Goal: Task Accomplishment & Management: Complete application form

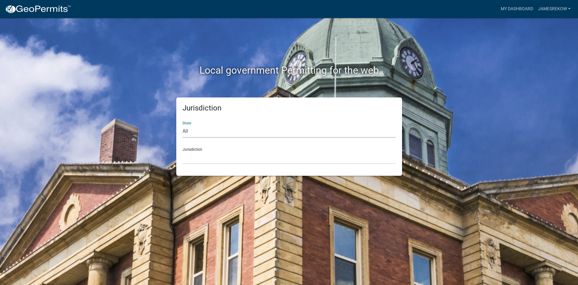
select select "[US_STATE]"
click option "[US_STATE]" at bounding box center [0, 0] width 0 height 0
click at [183, 151] on select "[GEOGRAPHIC_DATA], [US_STATE] [GEOGRAPHIC_DATA], [US_STATE] [GEOGRAPHIC_DATA], …" at bounding box center [289, 157] width 213 height 13
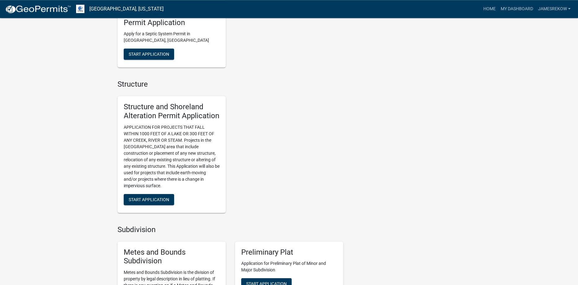
scroll to position [410, 0]
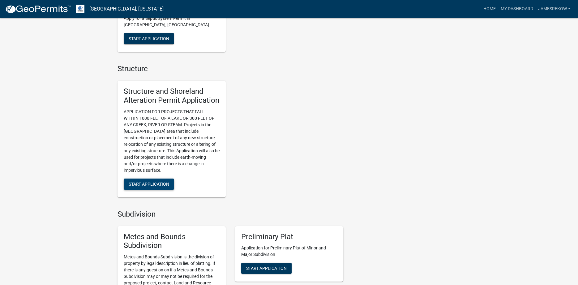
click at [151, 183] on span "Start Application" at bounding box center [149, 183] width 41 height 5
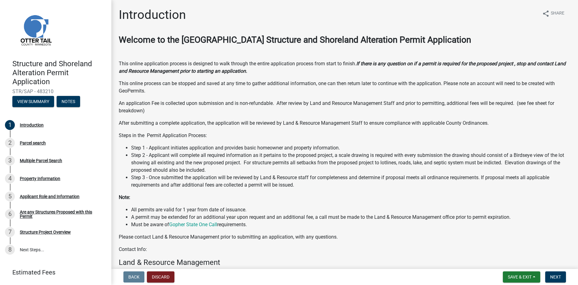
scroll to position [94, 0]
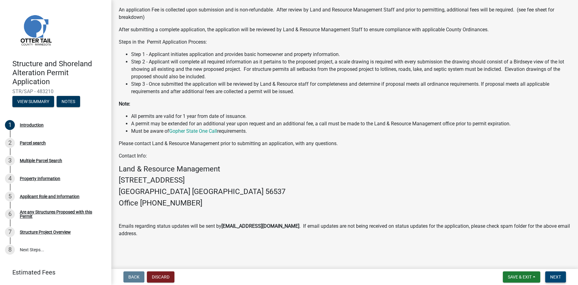
click at [553, 275] on span "Next" at bounding box center [555, 276] width 11 height 5
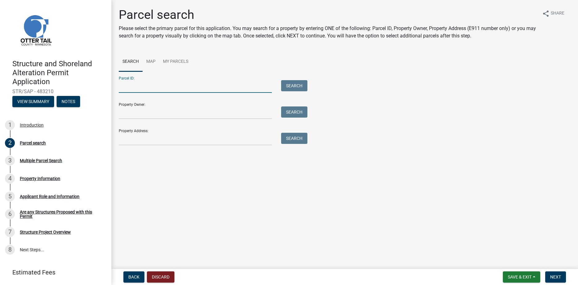
paste input "10000140100001"
type input "10000140100001"
click at [297, 86] on button "Search" at bounding box center [294, 85] width 26 height 11
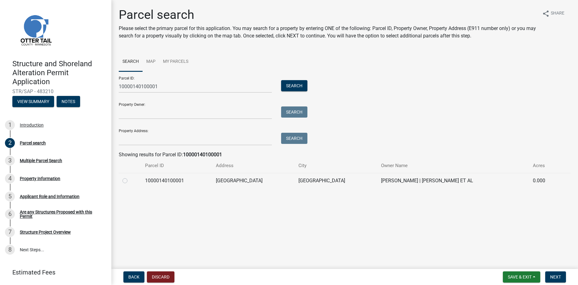
click at [130, 177] on label at bounding box center [130, 177] width 0 height 0
click at [130, 181] on input "radio" at bounding box center [132, 179] width 4 height 4
radio input "true"
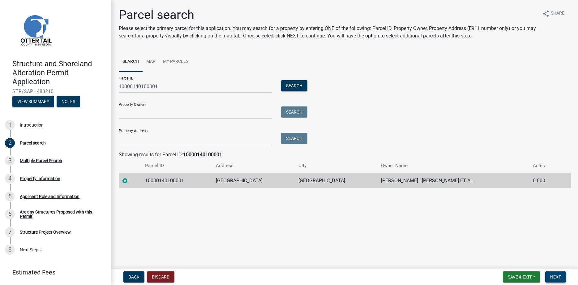
click at [552, 279] on span "Next" at bounding box center [555, 276] width 11 height 5
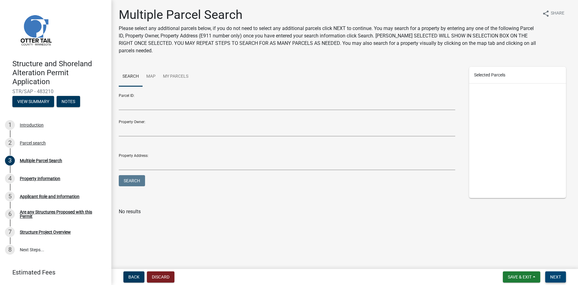
click at [552, 279] on span "Next" at bounding box center [555, 276] width 11 height 5
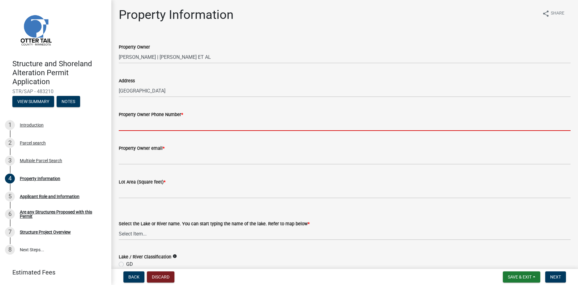
click at [146, 125] on input "Property Owner Phone Number *" at bounding box center [345, 124] width 452 height 13
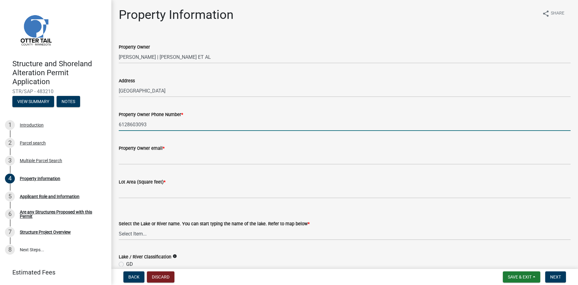
type input "6128603093"
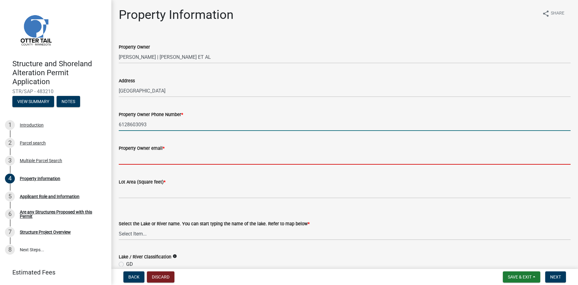
click at [142, 160] on input "Property Owner email *" at bounding box center [345, 158] width 452 height 13
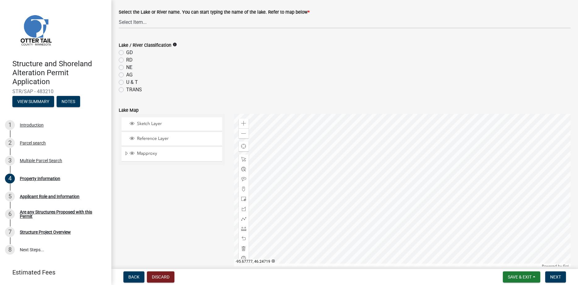
scroll to position [71, 0]
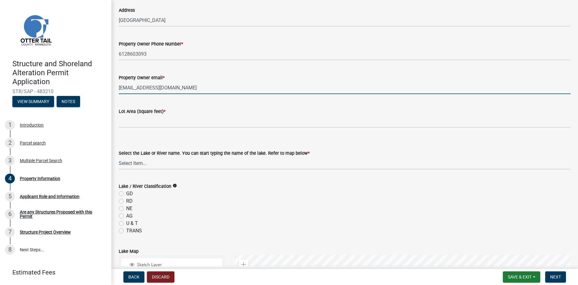
type input "[EMAIL_ADDRESS][DOMAIN_NAME]"
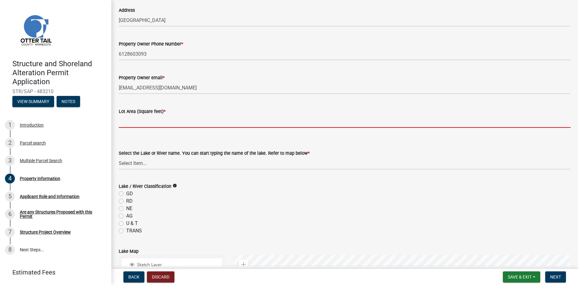
click at [133, 126] on input "text" at bounding box center [345, 121] width 452 height 13
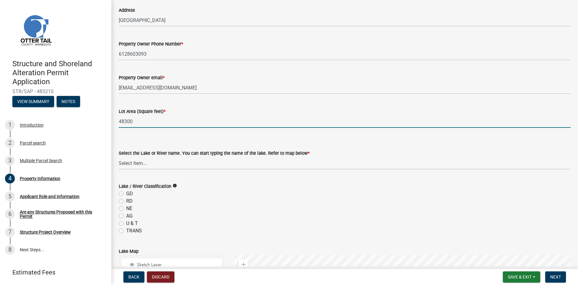
scroll to position [212, 0]
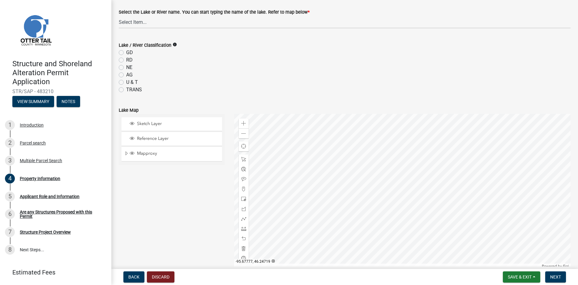
type input "48300"
click at [119, 16] on select "Select Item... None [PERSON_NAME] 56-031 [PERSON_NAME] 56-118 [PERSON_NAME] 56-…" at bounding box center [345, 22] width 452 height 13
click option "Clitherall 56-238" at bounding box center [0, 0] width 0 height 0
select select "f5c16213-0c4e-4fd1-bc3c-97df0c7ce0ec"
click at [126, 59] on label "RD" at bounding box center [129, 59] width 6 height 7
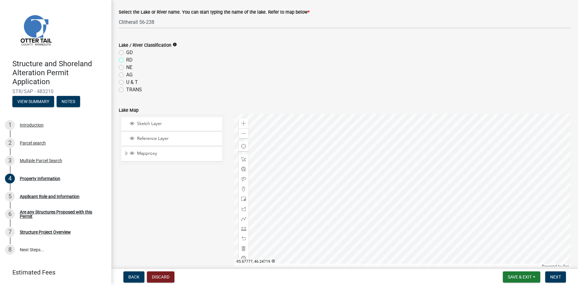
click at [126, 59] on input "RD" at bounding box center [128, 58] width 4 height 4
radio input "true"
click at [202, 65] on div "NE" at bounding box center [345, 67] width 452 height 7
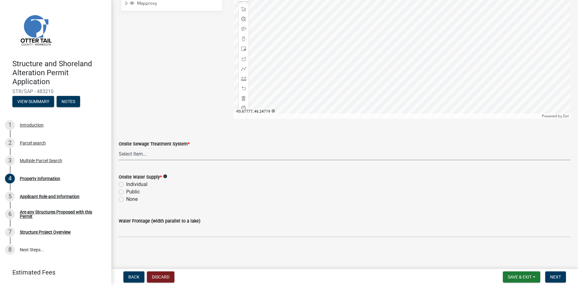
click at [119, 148] on select "Select Item... L&R Certificate of Compliance within 5yrs Compliance Inspection …" at bounding box center [345, 154] width 452 height 13
click option "L&R Certificate of Compliance within 5yrs" at bounding box center [0, 0] width 0 height 0
select select "bc95ce3f-9706-43bd-97a5-80c1e912429f"
click at [126, 183] on label "Individual" at bounding box center [136, 184] width 21 height 7
click at [126, 183] on input "Individual" at bounding box center [128, 183] width 4 height 4
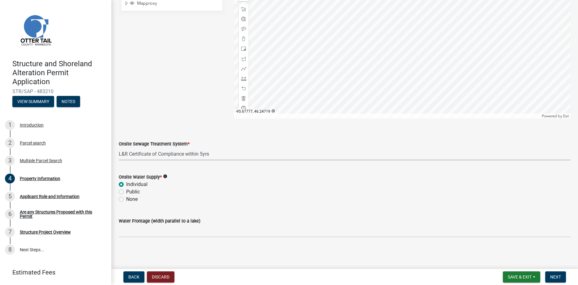
radio input "true"
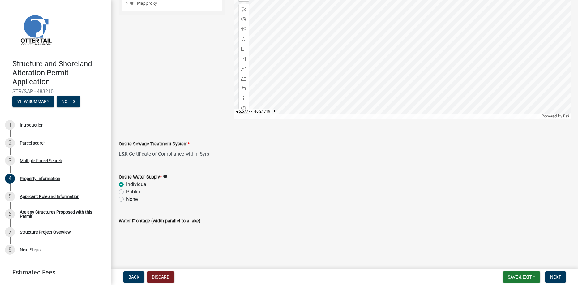
click at [131, 234] on input "Water Frontage (width parallel to a lake)" at bounding box center [345, 231] width 452 height 13
type input "154"
click at [554, 278] on span "Next" at bounding box center [555, 276] width 11 height 5
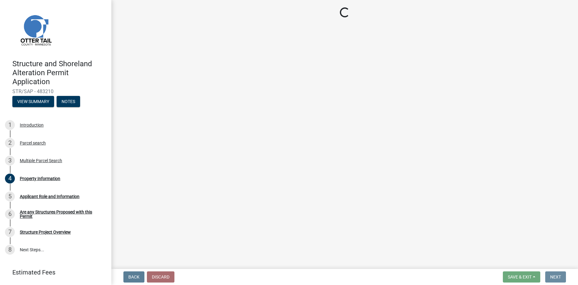
scroll to position [0, 0]
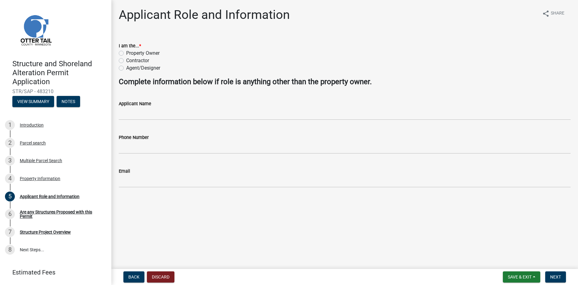
click at [126, 53] on label "Property Owner" at bounding box center [142, 53] width 33 height 7
click at [126, 53] on input "Property Owner" at bounding box center [128, 52] width 4 height 4
radio input "true"
click at [556, 277] on span "Next" at bounding box center [555, 276] width 11 height 5
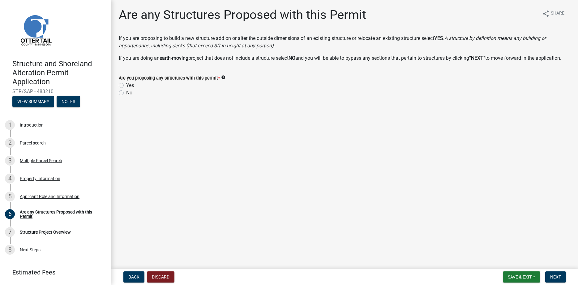
click at [126, 89] on label "Yes" at bounding box center [130, 85] width 8 height 7
click at [126, 86] on input "Yes" at bounding box center [128, 84] width 4 height 4
radio input "true"
drag, startPoint x: 563, startPoint y: 276, endPoint x: 560, endPoint y: 272, distance: 4.8
click at [562, 276] on button "Next" at bounding box center [555, 276] width 21 height 11
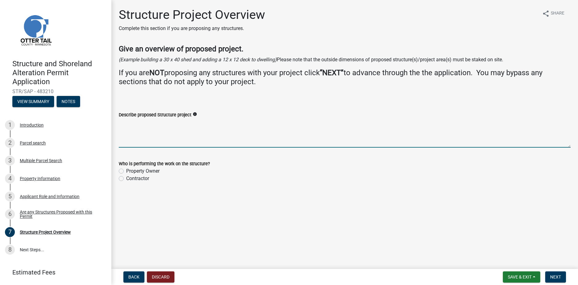
click at [141, 131] on textarea "Describe proposed Structure project" at bounding box center [345, 133] width 452 height 29
type textarea "extend sidewalls add new roof replace existing deck 8x33, add 10x14 addition"
click at [126, 170] on label "Property Owner" at bounding box center [142, 170] width 33 height 7
click at [126, 170] on input "Property Owner" at bounding box center [128, 169] width 4 height 4
radio input "true"
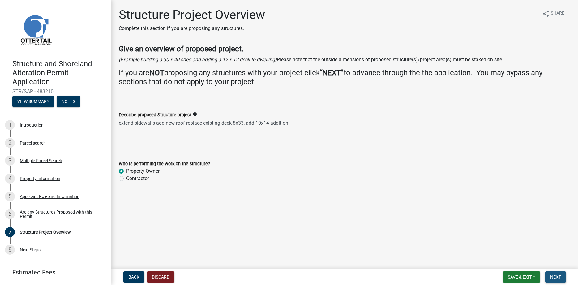
click at [553, 279] on span "Next" at bounding box center [555, 276] width 11 height 5
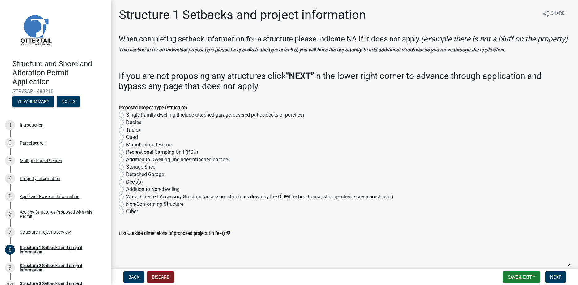
click at [126, 163] on label "Addition to Dwelling (includes attached garage)" at bounding box center [178, 159] width 104 height 7
click at [126, 160] on input "Addition to Dwelling (includes attached garage)" at bounding box center [128, 158] width 4 height 4
radio input "true"
click at [126, 186] on label "Deck(s)" at bounding box center [134, 181] width 17 height 7
click at [126, 182] on input "Deck(s)" at bounding box center [128, 180] width 4 height 4
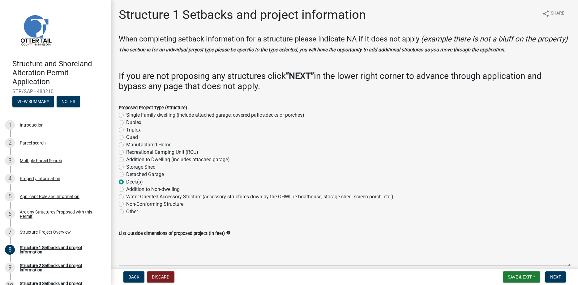
radio input "true"
click at [126, 163] on label "Addition to Dwelling (includes attached garage)" at bounding box center [178, 159] width 104 height 7
click at [126, 160] on input "Addition to Dwelling (includes attached garage)" at bounding box center [128, 158] width 4 height 4
radio input "true"
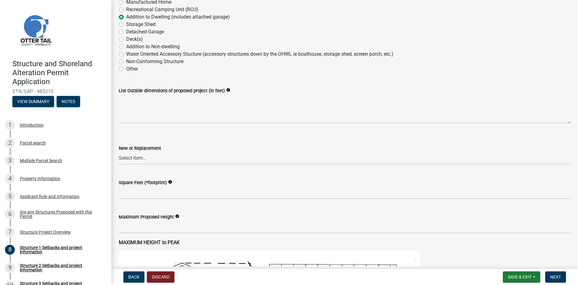
scroll to position [141, 0]
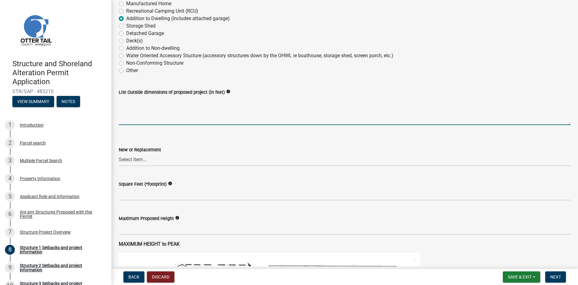
click at [150, 119] on textarea "List Outside dimensions of proposed project (in feet)" at bounding box center [345, 110] width 452 height 29
type textarea "10x14"
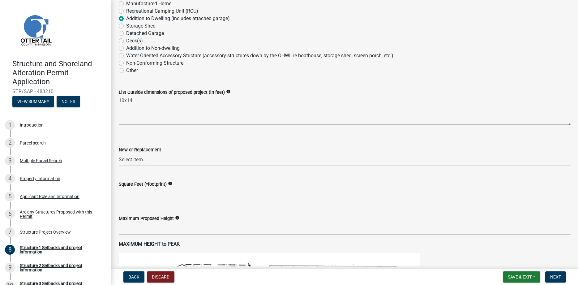
click at [119, 153] on select "Select Item... New Replacement" at bounding box center [345, 159] width 452 height 13
click option "New" at bounding box center [0, 0] width 0 height 0
select select "c185e313-3403-4239-bd61-bb563c58a77a"
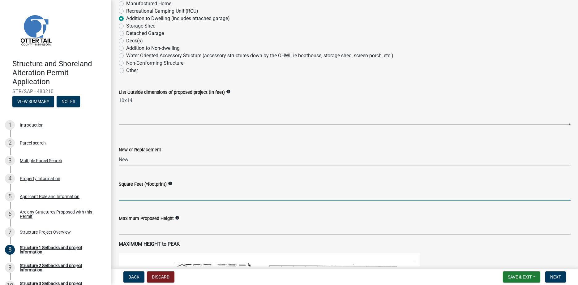
drag, startPoint x: 142, startPoint y: 204, endPoint x: 138, endPoint y: 200, distance: 5.5
click at [142, 200] on input "text" at bounding box center [345, 194] width 452 height 13
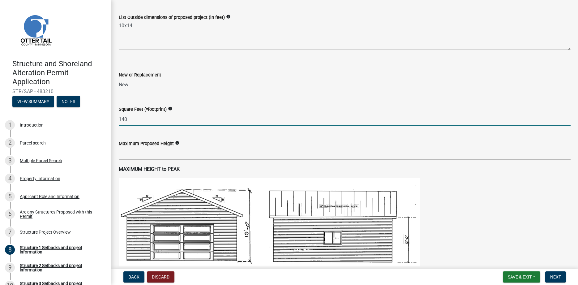
scroll to position [247, 0]
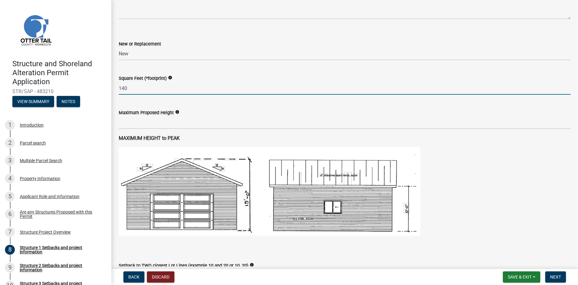
type input "140"
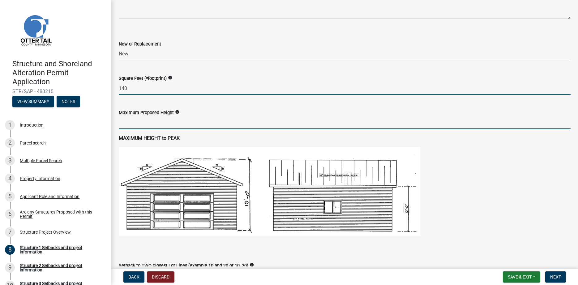
click at [131, 129] on input "text" at bounding box center [345, 122] width 452 height 13
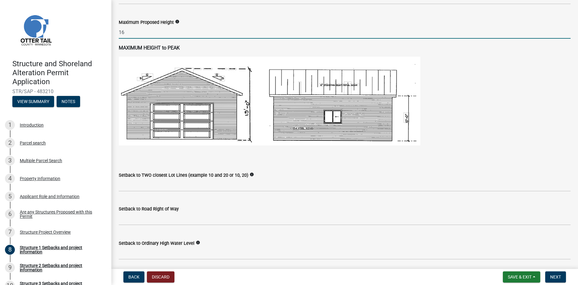
scroll to position [423, 0]
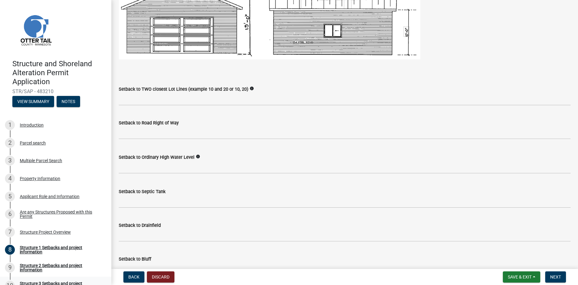
type input "16"
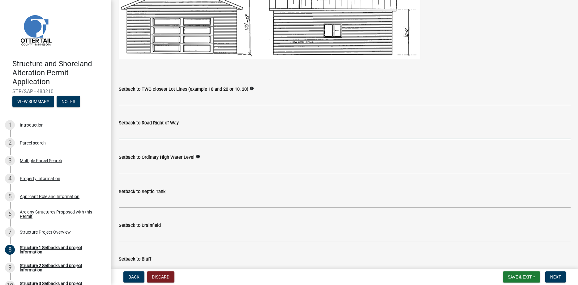
click at [136, 139] on input "text" at bounding box center [345, 133] width 452 height 13
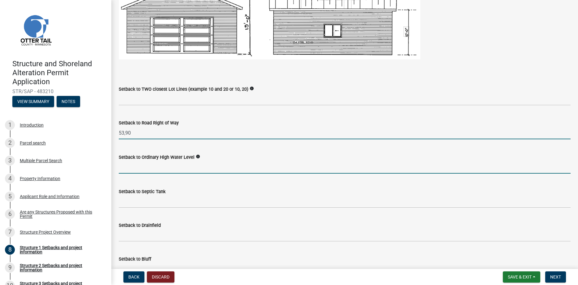
type input "5390"
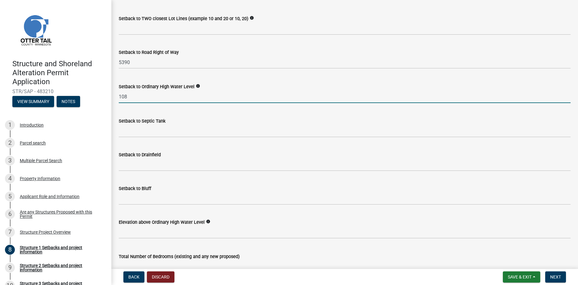
scroll to position [353, 0]
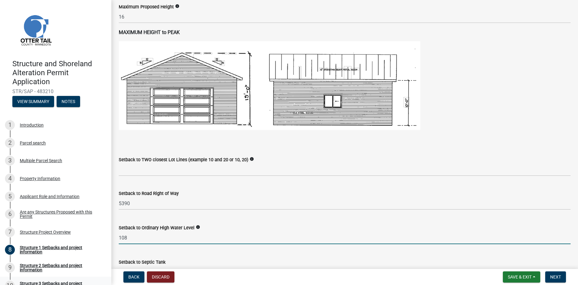
type input "108"
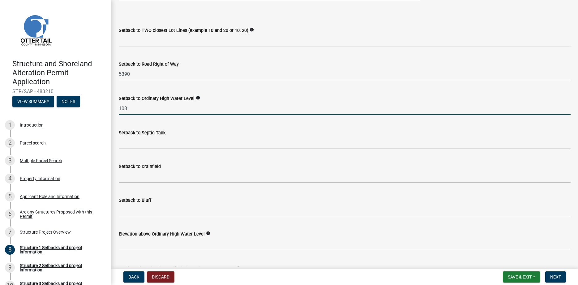
scroll to position [494, 0]
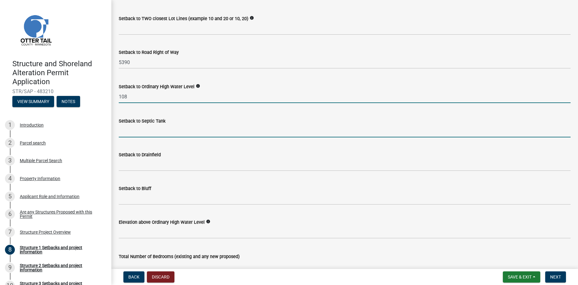
click at [136, 137] on input "Setback to Septic Tank" at bounding box center [345, 131] width 452 height 13
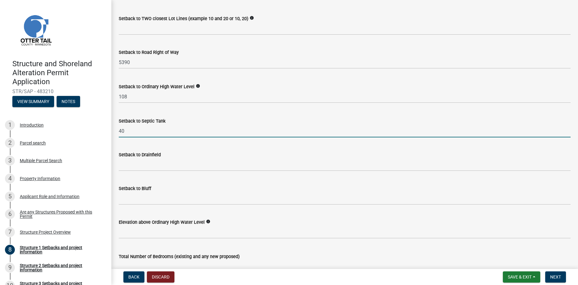
type input "40"
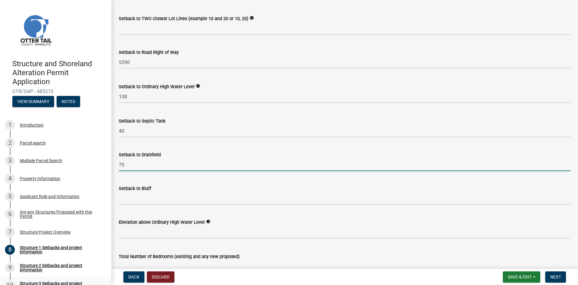
type input "70"
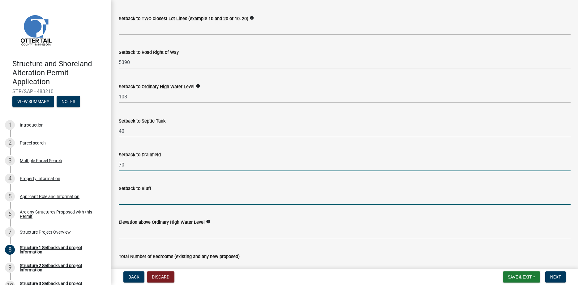
click at [139, 205] on input "Setback to Bluff" at bounding box center [345, 198] width 452 height 13
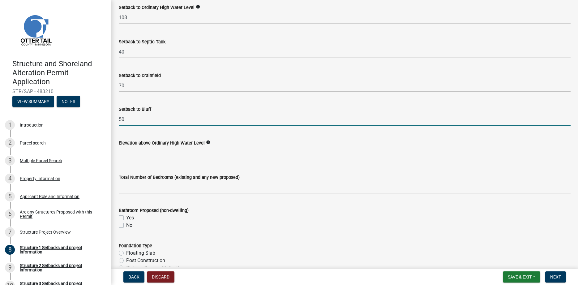
scroll to position [600, 0]
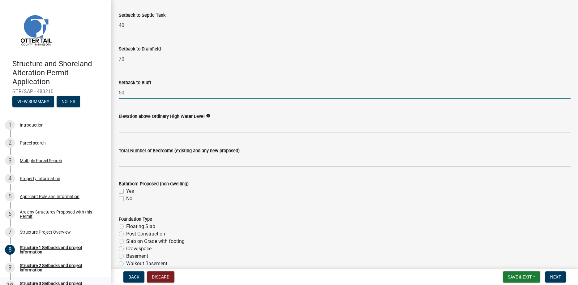
type input "50"
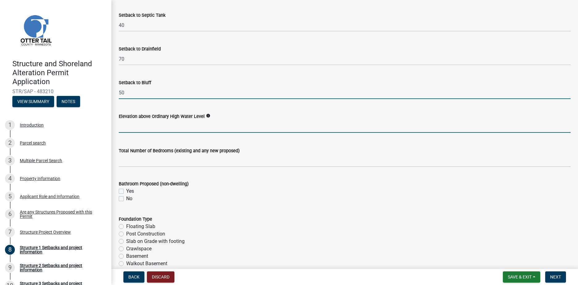
click at [134, 133] on input "text" at bounding box center [345, 126] width 452 height 13
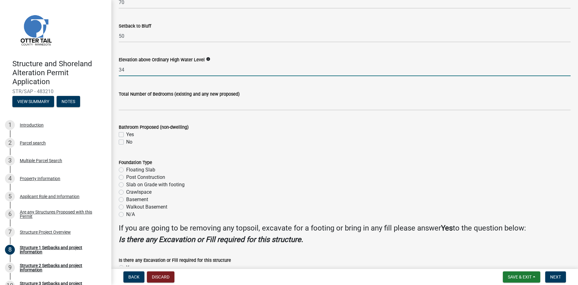
scroll to position [670, 0]
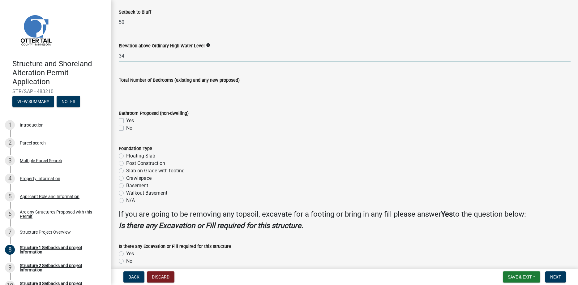
type input "34"
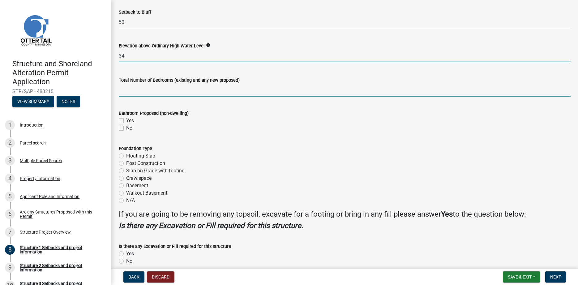
click at [128, 97] on input "text" at bounding box center [345, 90] width 452 height 13
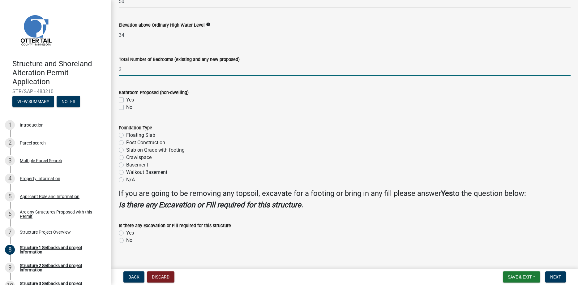
scroll to position [707, 0]
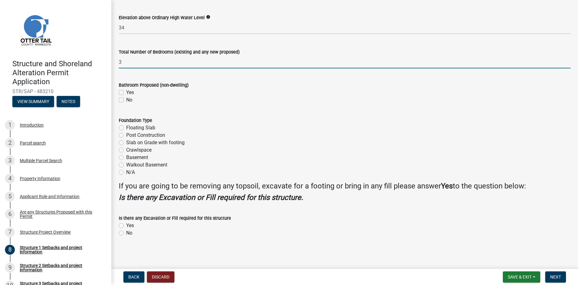
type input "3"
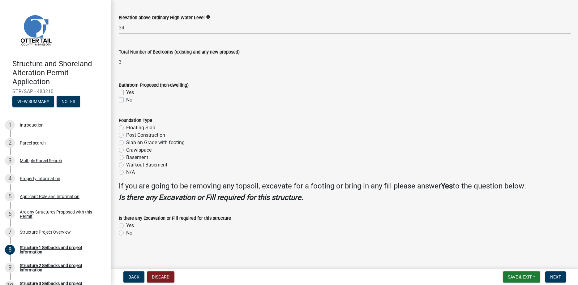
click at [126, 136] on label "Post Construction" at bounding box center [145, 134] width 39 height 7
click at [126, 136] on input "Post Construction" at bounding box center [128, 133] width 4 height 4
radio input "true"
click at [126, 224] on label "Yes" at bounding box center [130, 225] width 8 height 7
click at [126, 224] on input "Yes" at bounding box center [128, 224] width 4 height 4
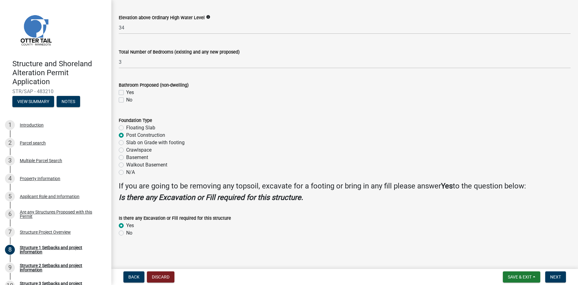
radio input "true"
click at [554, 280] on button "Next" at bounding box center [555, 276] width 21 height 11
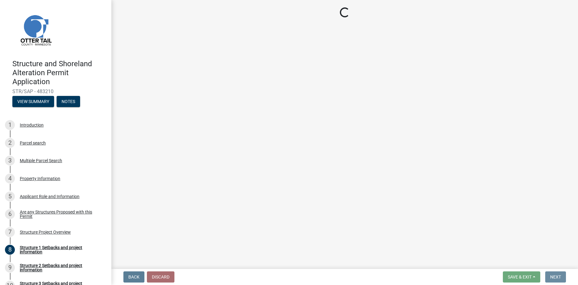
scroll to position [0, 0]
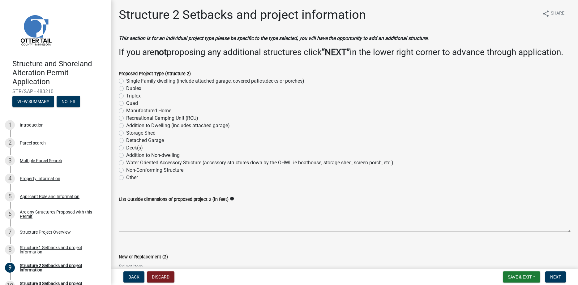
click at [126, 85] on label "Single Family dwelling (include attached garage, covered patios,decks or porche…" at bounding box center [215, 80] width 178 height 7
click at [126, 81] on input "Single Family dwelling (include attached garage, covered patios,decks or porche…" at bounding box center [128, 79] width 4 height 4
radio input "true"
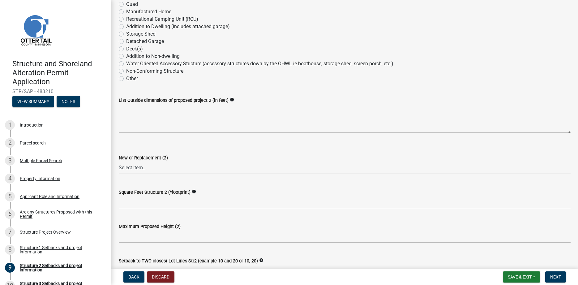
scroll to position [106, 0]
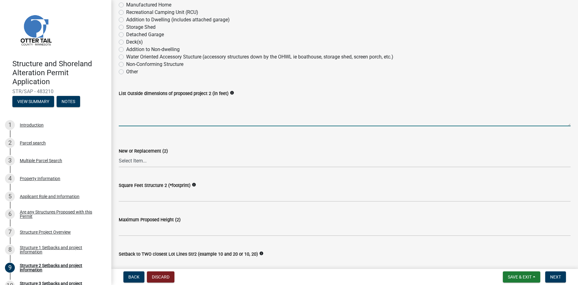
click at [137, 126] on textarea "List Outside dimensions of proposed project 2 (in feet)" at bounding box center [345, 111] width 452 height 29
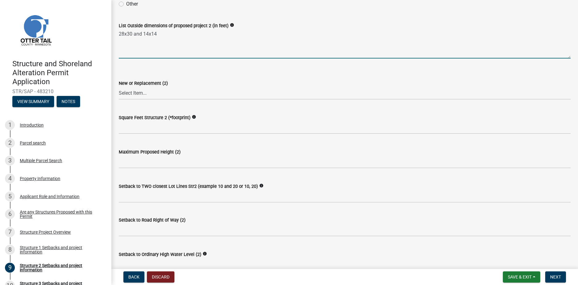
scroll to position [176, 0]
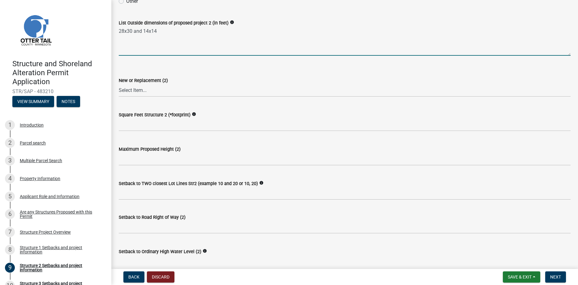
type textarea "28x30 and 14x14"
click at [119, 84] on select "Select Item... New Replacement" at bounding box center [345, 90] width 452 height 13
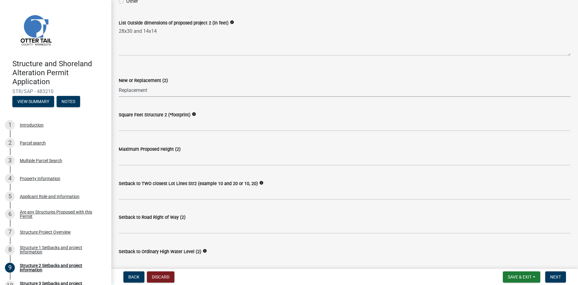
click option "Replacement" at bounding box center [0, 0] width 0 height 0
select select "a3cc236c-43aa-406a-8353-e0398d57c407"
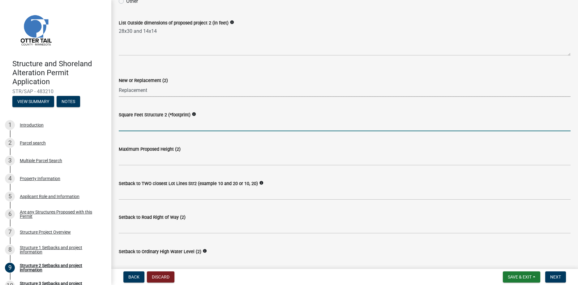
click at [129, 131] on input "text" at bounding box center [345, 125] width 452 height 13
type input "1036"
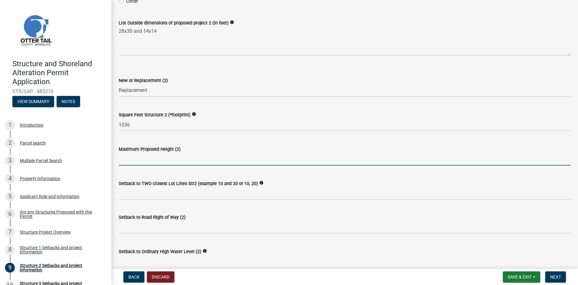
click at [140, 166] on input "text" at bounding box center [345, 159] width 452 height 13
type input "16"
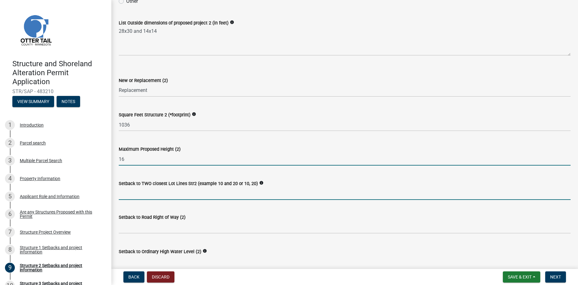
click at [130, 200] on input "Setback to TWO closest Lot Lines Str2 (example 10 and 20 or 10, 20)" at bounding box center [345, 193] width 452 height 13
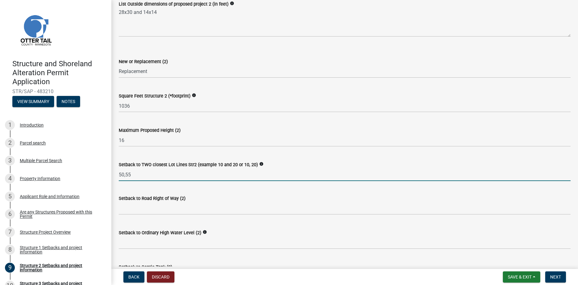
scroll to position [212, 0]
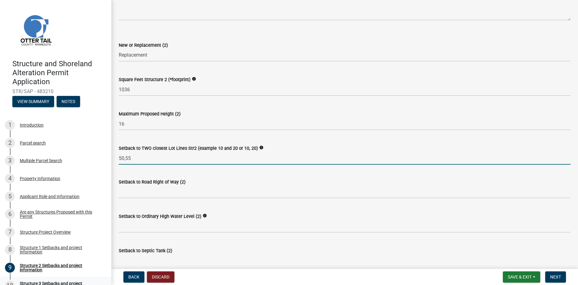
type input "50,55"
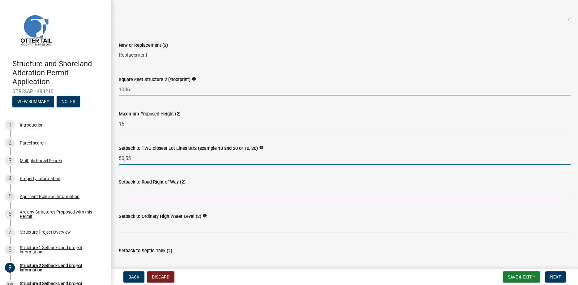
click at [140, 198] on input "text" at bounding box center [345, 192] width 452 height 13
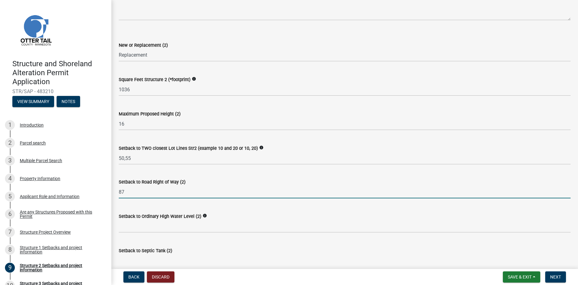
type input "87"
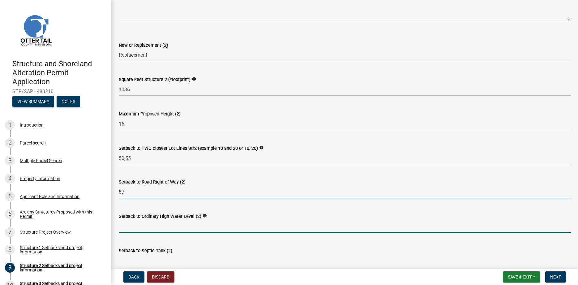
click at [137, 233] on input "text" at bounding box center [345, 226] width 452 height 13
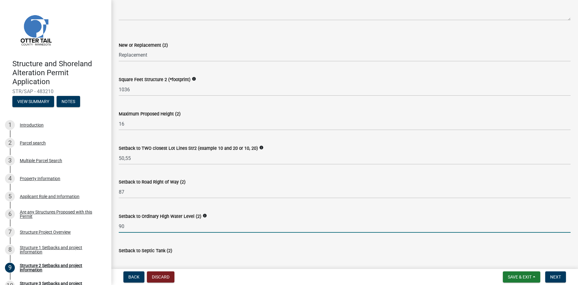
drag, startPoint x: 130, startPoint y: 238, endPoint x: 106, endPoint y: 235, distance: 23.4
click at [119, 233] on input "90" at bounding box center [345, 226] width 452 height 13
drag, startPoint x: 124, startPoint y: 238, endPoint x: 119, endPoint y: 236, distance: 6.1
click at [119, 233] on input "90" at bounding box center [345, 226] width 452 height 13
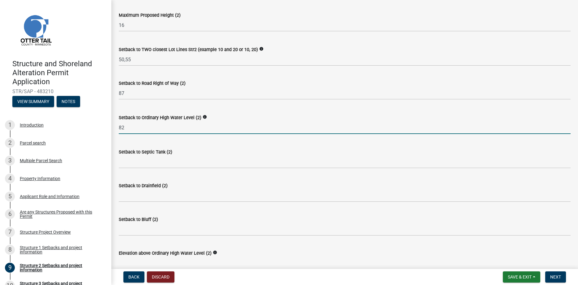
scroll to position [317, 0]
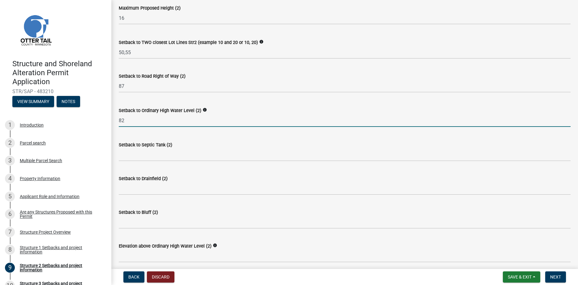
type input "82"
click at [117, 161] on div "Setback to Septic Tank (2)" at bounding box center [344, 146] width 461 height 29
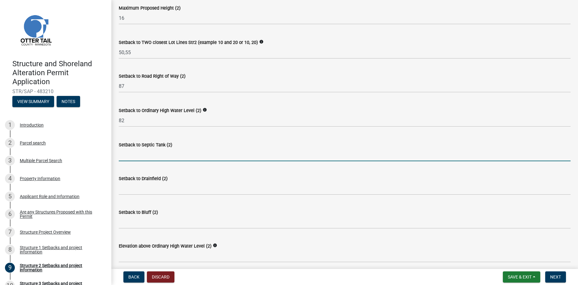
click at [127, 161] on input "Setback to Septic Tank (2)" at bounding box center [345, 155] width 452 height 13
drag, startPoint x: 127, startPoint y: 166, endPoint x: 110, endPoint y: 169, distance: 16.7
click at [119, 161] on input "20" at bounding box center [345, 155] width 452 height 13
type input "10"
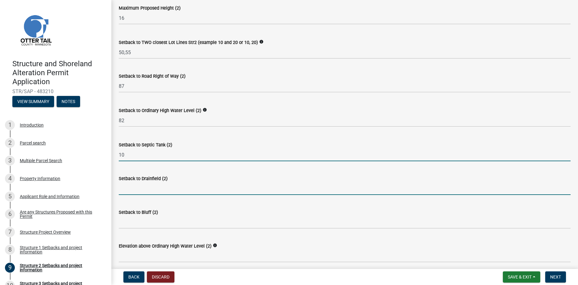
click at [127, 195] on input "Setback to Drainfield (2)" at bounding box center [345, 188] width 452 height 13
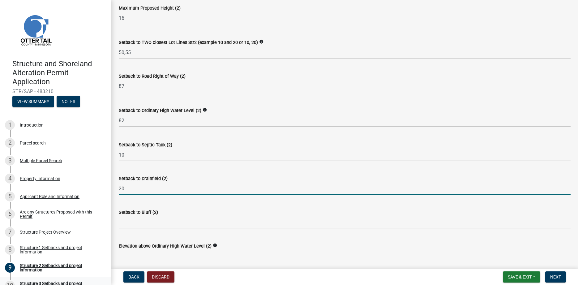
type input "20"
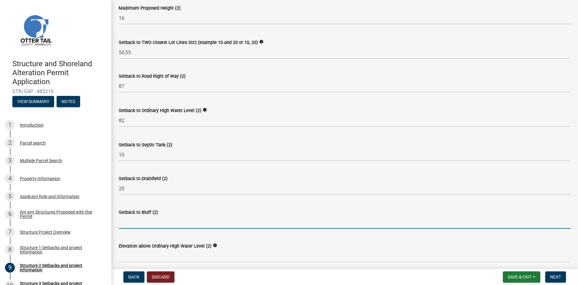
click at [145, 228] on input "Setback to Bluff (2)" at bounding box center [345, 222] width 452 height 13
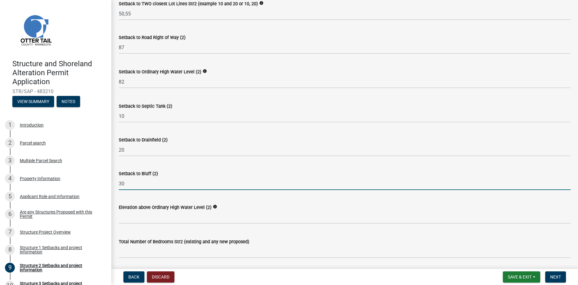
scroll to position [388, 0]
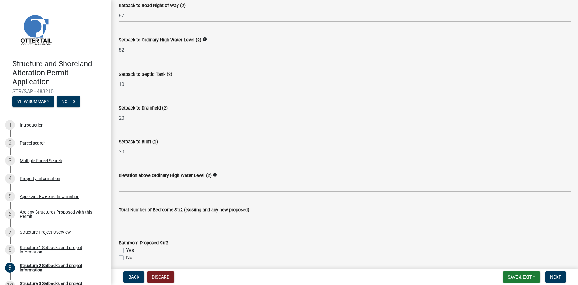
type input "30"
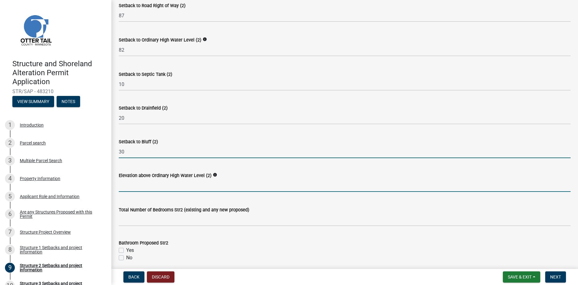
click at [126, 192] on input "text" at bounding box center [345, 185] width 452 height 13
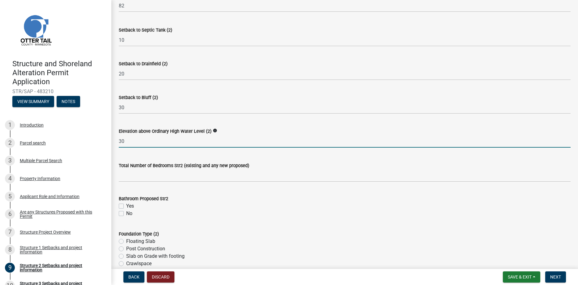
scroll to position [459, 0]
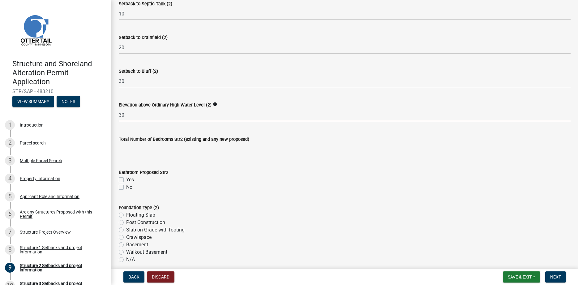
type input "30"
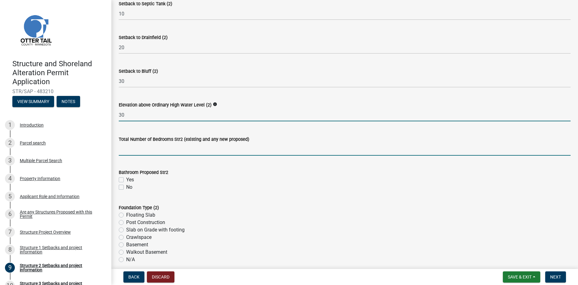
click at [140, 156] on input "text" at bounding box center [345, 149] width 452 height 13
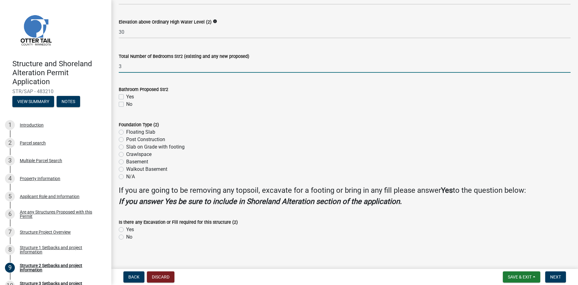
scroll to position [556, 0]
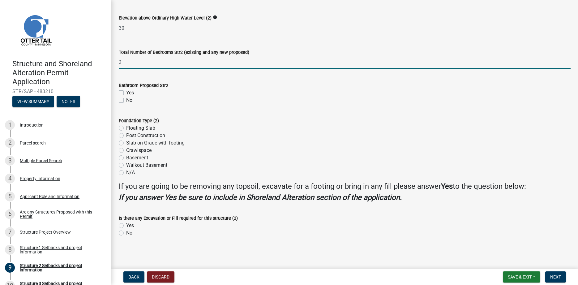
type input "3"
click at [126, 173] on label "N/A" at bounding box center [130, 172] width 9 height 7
click at [126, 173] on input "N/A" at bounding box center [128, 171] width 4 height 4
radio input "true"
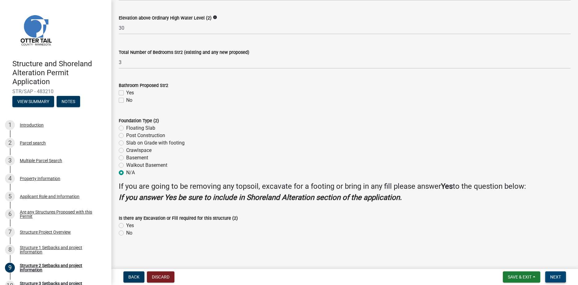
click at [554, 279] on span "Next" at bounding box center [555, 276] width 11 height 5
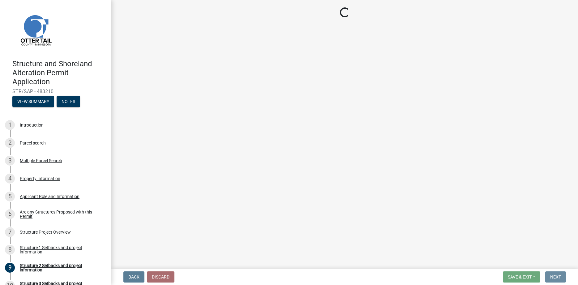
scroll to position [0, 0]
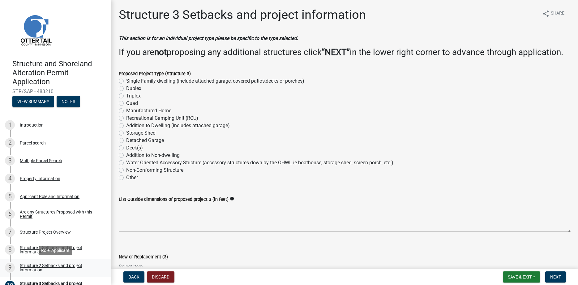
click at [32, 268] on div "Structure 2 Setbacks and project information" at bounding box center [61, 267] width 82 height 9
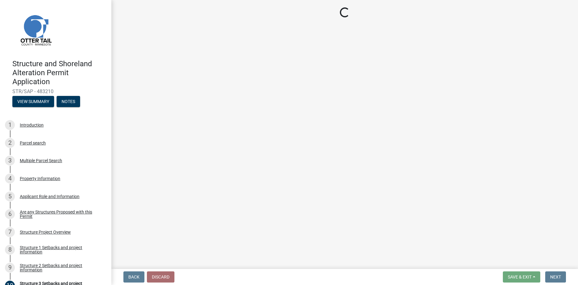
select select "a3cc236c-43aa-406a-8353-e0398d57c407"
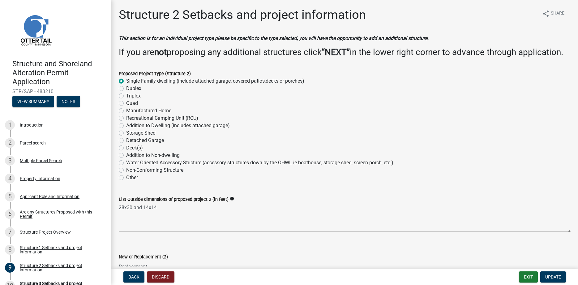
click at [126, 174] on label "Non-Conforming Structure" at bounding box center [154, 169] width 57 height 7
click at [126, 170] on input "Non-Conforming Structure" at bounding box center [128, 168] width 4 height 4
radio input "true"
click at [126, 85] on label "Single Family dwelling (include attached garage, covered patios,decks or porche…" at bounding box center [215, 80] width 178 height 7
click at [126, 81] on input "Single Family dwelling (include attached garage, covered patios,decks or porche…" at bounding box center [128, 79] width 4 height 4
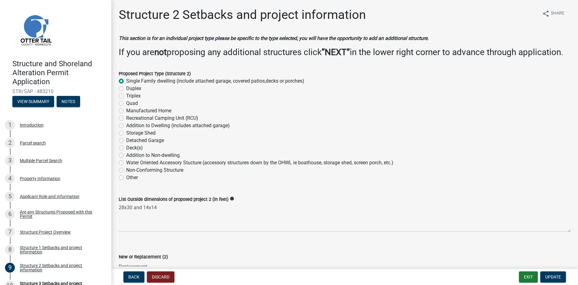
radio input "true"
click at [554, 276] on span "Update" at bounding box center [553, 276] width 16 height 5
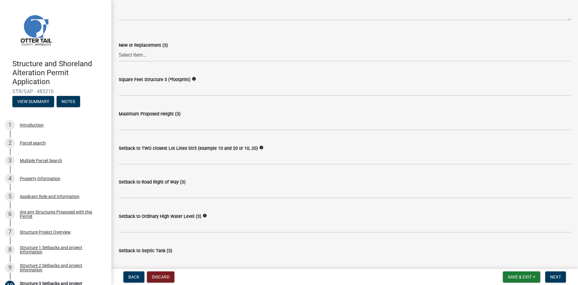
scroll to position [388, 0]
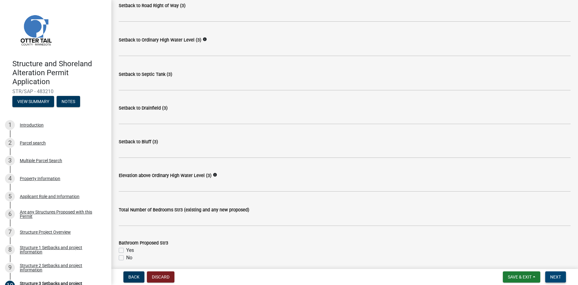
click at [554, 278] on span "Next" at bounding box center [555, 276] width 11 height 5
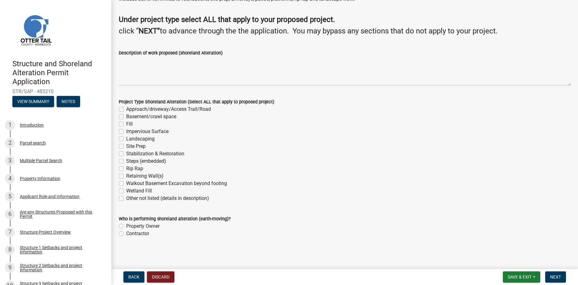
scroll to position [37, 0]
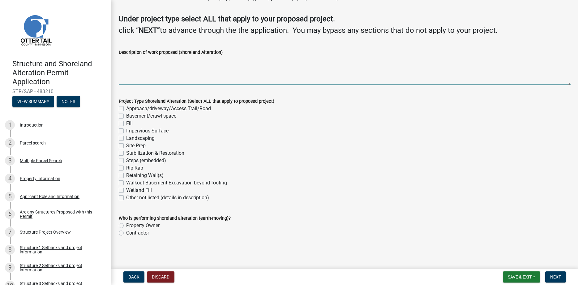
click at [150, 73] on textarea "Description of work proposed (shoreland Alteration)" at bounding box center [345, 70] width 452 height 29
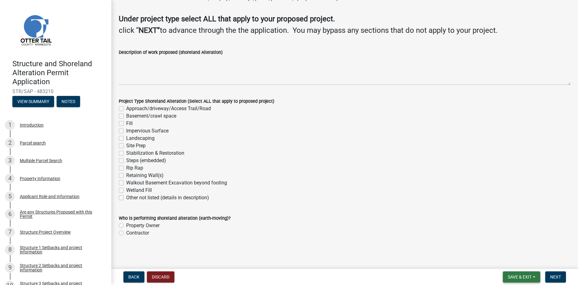
click at [512, 277] on span "Save & Exit" at bounding box center [520, 276] width 24 height 5
click at [503, 263] on button "Save & Exit" at bounding box center [516, 260] width 50 height 15
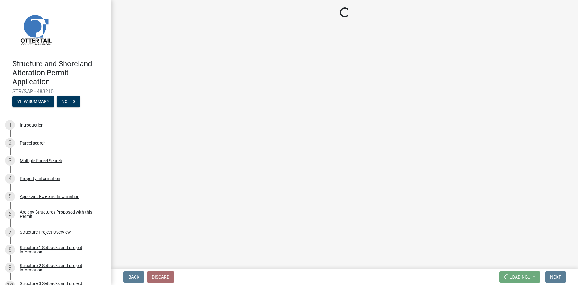
scroll to position [0, 0]
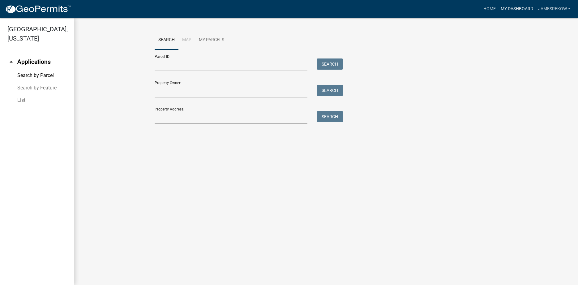
click at [522, 8] on link "My Dashboard" at bounding box center [516, 9] width 37 height 12
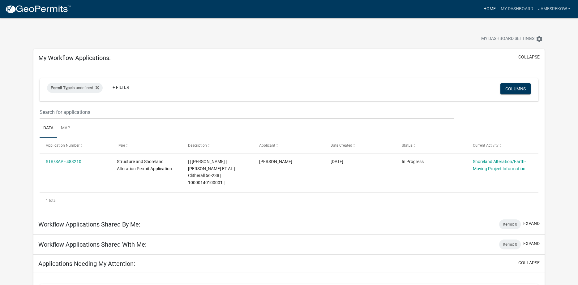
click at [492, 6] on link "Home" at bounding box center [489, 9] width 17 height 12
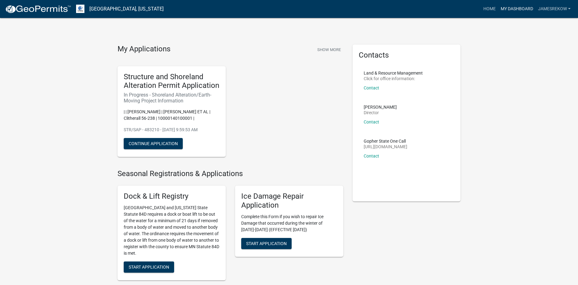
click at [515, 7] on link "My Dashboard" at bounding box center [516, 9] width 37 height 12
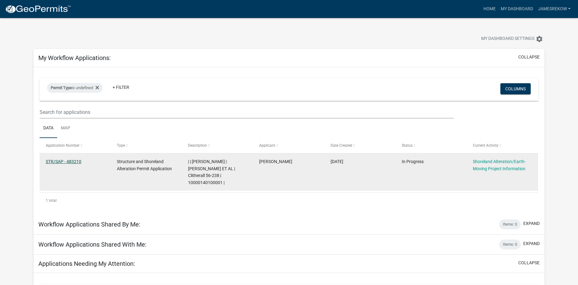
click at [77, 161] on link "STR/SAP - 483210" at bounding box center [64, 161] width 36 height 5
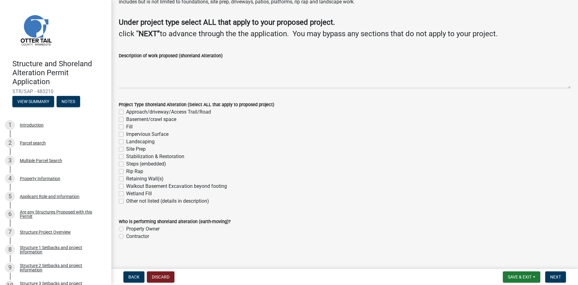
scroll to position [37, 0]
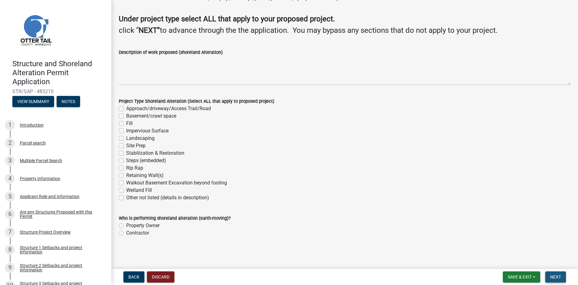
click at [555, 276] on span "Next" at bounding box center [555, 276] width 11 height 5
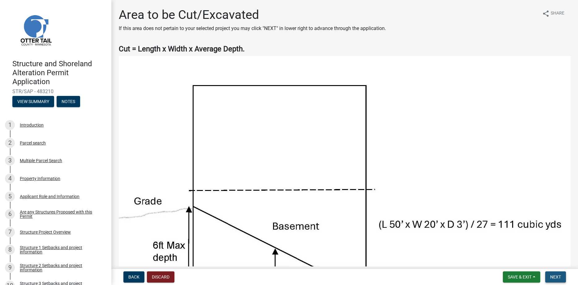
click at [555, 277] on span "Next" at bounding box center [555, 276] width 11 height 5
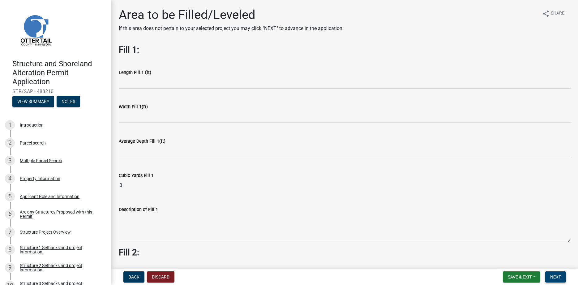
click at [554, 277] on span "Next" at bounding box center [555, 276] width 11 height 5
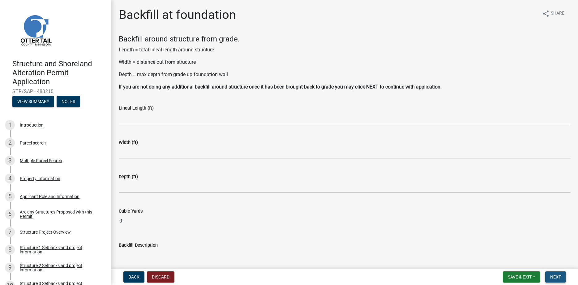
click at [554, 277] on span "Next" at bounding box center [555, 276] width 11 height 5
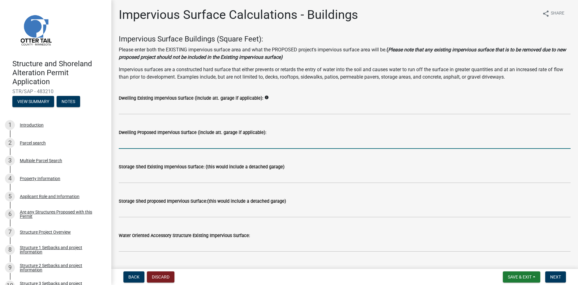
click at [148, 143] on input "text" at bounding box center [345, 142] width 452 height 13
type input "140"
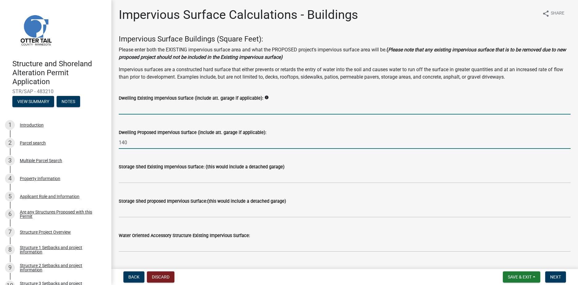
click at [132, 110] on input "text" at bounding box center [345, 108] width 452 height 13
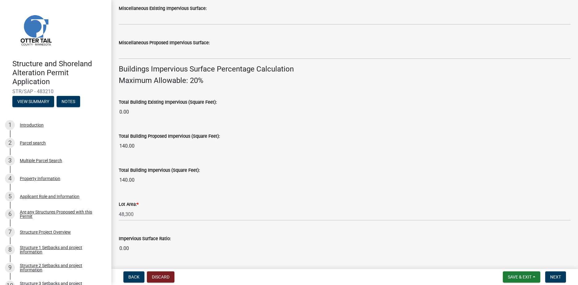
scroll to position [416, 0]
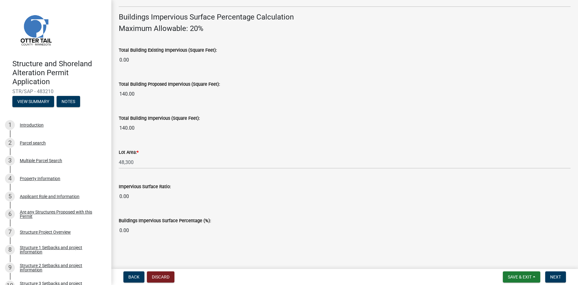
type input "1036"
click at [562, 279] on button "Next" at bounding box center [555, 276] width 21 height 11
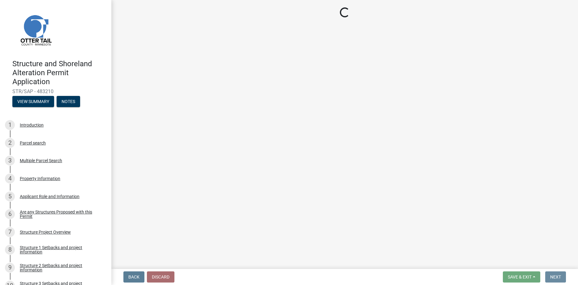
scroll to position [0, 0]
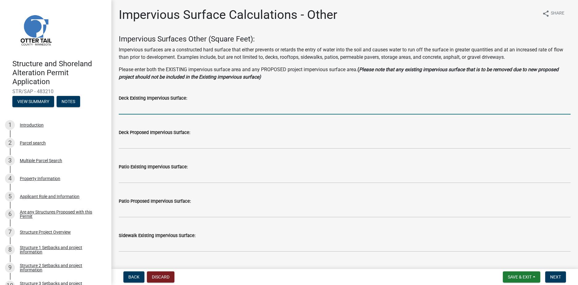
click at [152, 111] on input "text" at bounding box center [345, 108] width 452 height 13
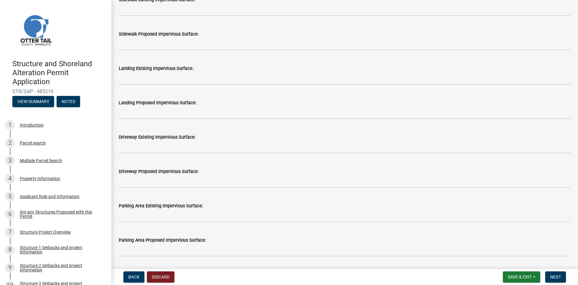
scroll to position [247, 0]
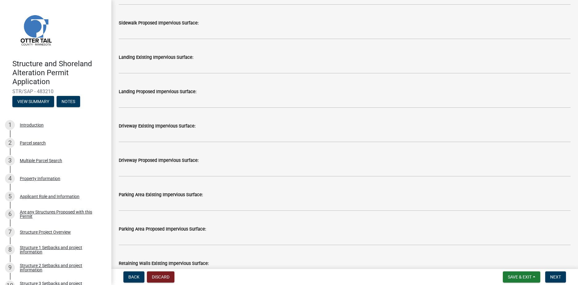
type input "264"
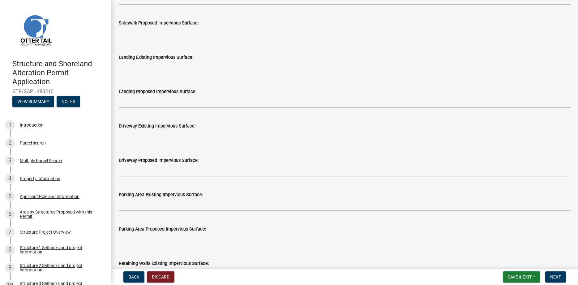
click at [137, 138] on input "text" at bounding box center [345, 136] width 452 height 13
type input "1644"
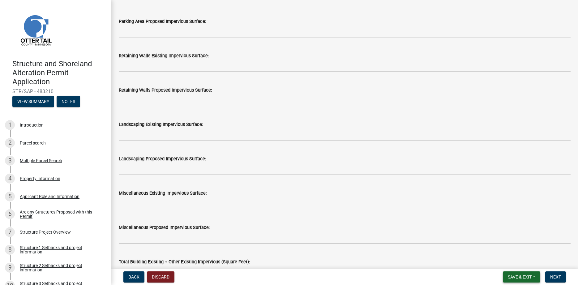
scroll to position [631, 0]
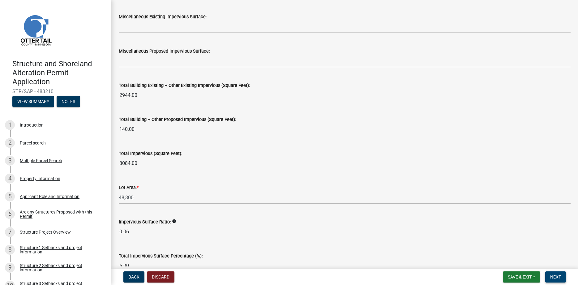
click at [550, 276] on button "Next" at bounding box center [555, 276] width 21 height 11
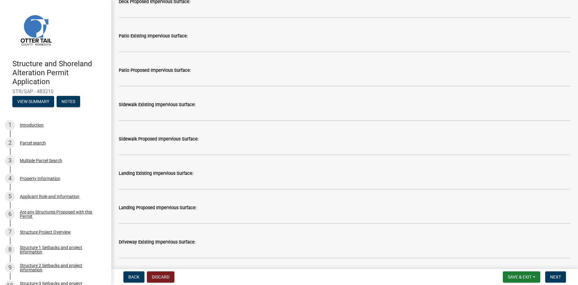
scroll to position [282, 0]
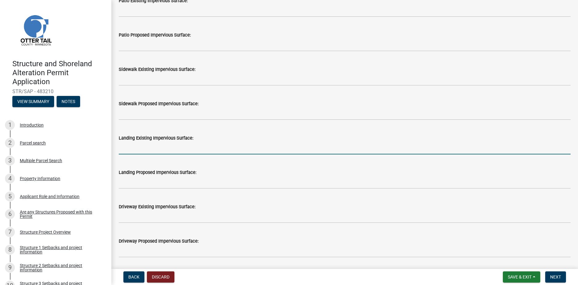
click at [127, 152] on input "text" at bounding box center [345, 148] width 452 height 13
type input "60"
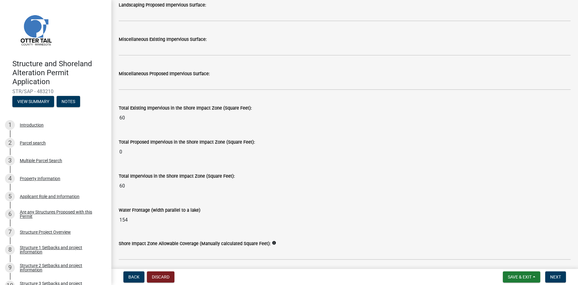
scroll to position [748, 0]
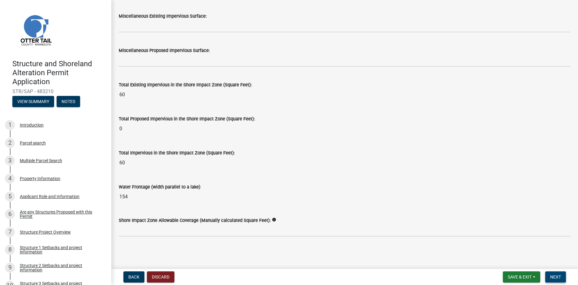
click at [550, 277] on button "Next" at bounding box center [555, 276] width 21 height 11
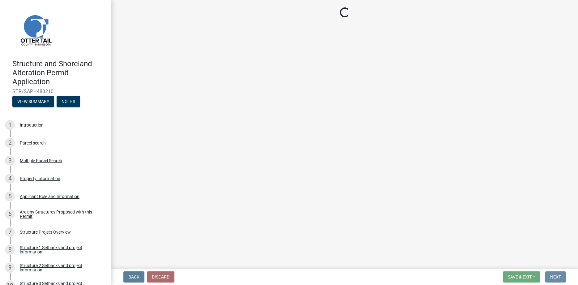
scroll to position [0, 0]
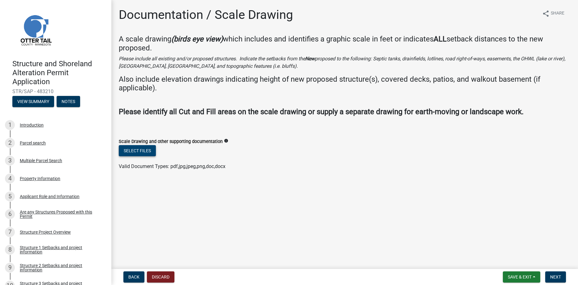
click at [144, 149] on button "Select files" at bounding box center [137, 150] width 37 height 11
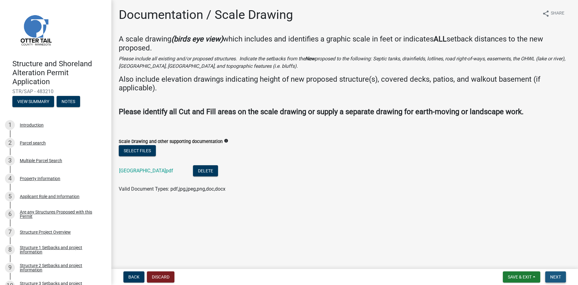
click at [551, 277] on span "Next" at bounding box center [555, 276] width 11 height 5
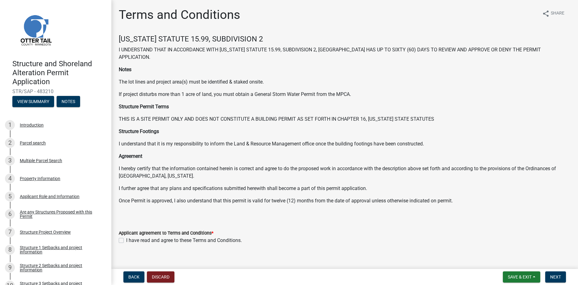
scroll to position [7, 0]
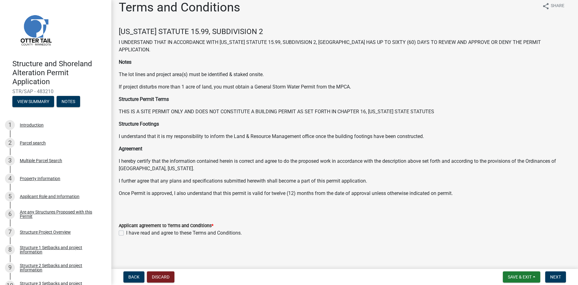
click at [126, 232] on label "I have read and agree to these Terms and Conditions." at bounding box center [184, 232] width 116 height 7
click at [126, 232] on input "I have read and agree to these Terms and Conditions." at bounding box center [128, 231] width 4 height 4
checkbox input "true"
click at [555, 277] on span "Next" at bounding box center [555, 276] width 11 height 5
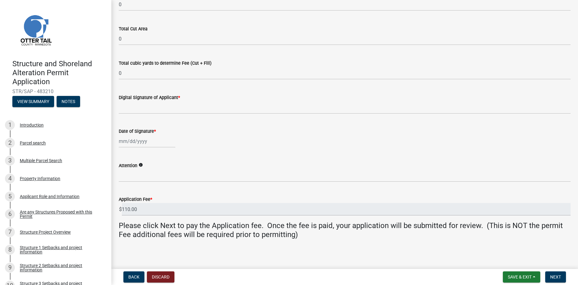
scroll to position [99, 0]
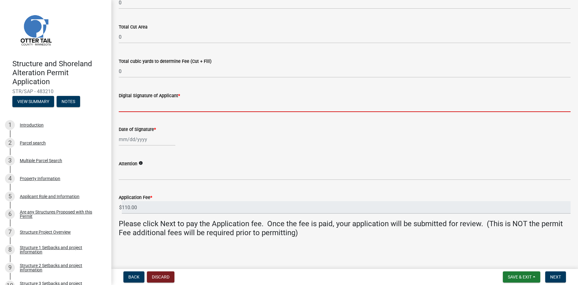
click at [134, 107] on input "Digital Signature of Applicant *" at bounding box center [345, 105] width 452 height 13
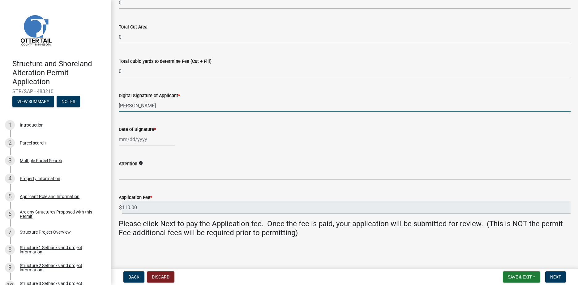
type input "[PERSON_NAME]"
click at [143, 140] on input "Date of Signature *" at bounding box center [147, 139] width 57 height 13
select select "9"
select select "2025"
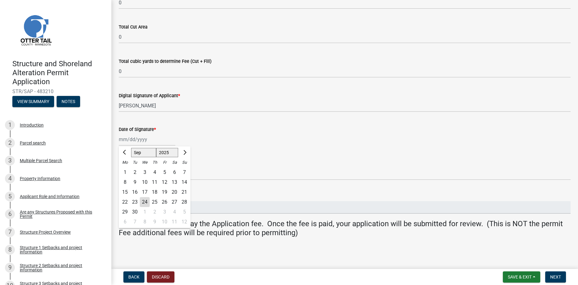
click at [144, 203] on div "24" at bounding box center [145, 202] width 10 height 10
type input "[DATE]"
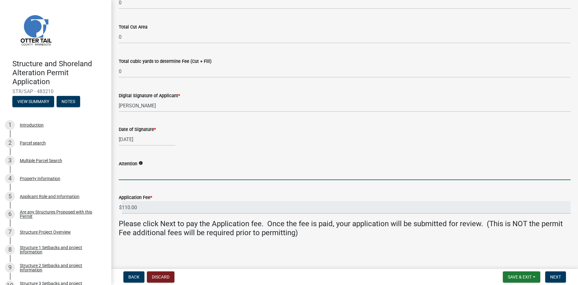
click at [137, 171] on input "Attention" at bounding box center [345, 173] width 452 height 13
type input "[PERSON_NAME]"
click at [557, 277] on span "Next" at bounding box center [555, 276] width 11 height 5
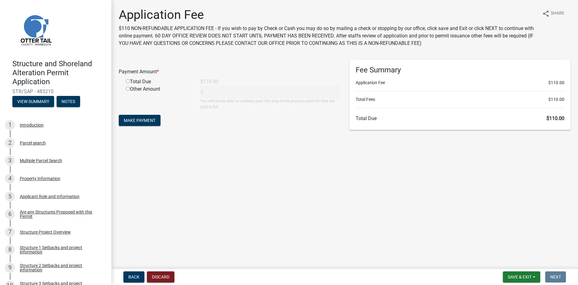
click at [127, 80] on input "radio" at bounding box center [128, 81] width 4 height 4
radio input "true"
type input "110"
click at [143, 118] on span "Make Payment" at bounding box center [140, 120] width 32 height 5
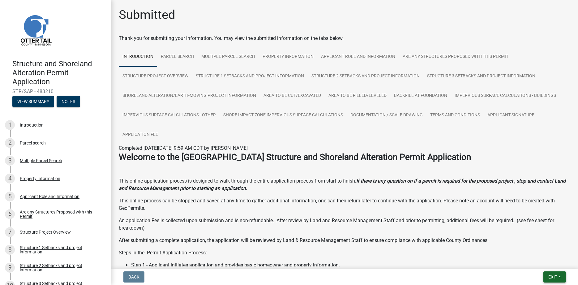
click at [548, 276] on button "Exit" at bounding box center [555, 276] width 23 height 11
click at [528, 257] on button "Save & Exit" at bounding box center [542, 260] width 50 height 15
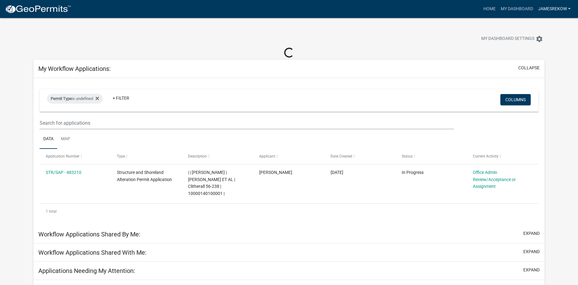
click at [568, 10] on link "JamesRekow" at bounding box center [554, 9] width 37 height 12
click at [541, 49] on link "Logout" at bounding box center [549, 45] width 50 height 15
